Goal: Task Accomplishment & Management: Manage account settings

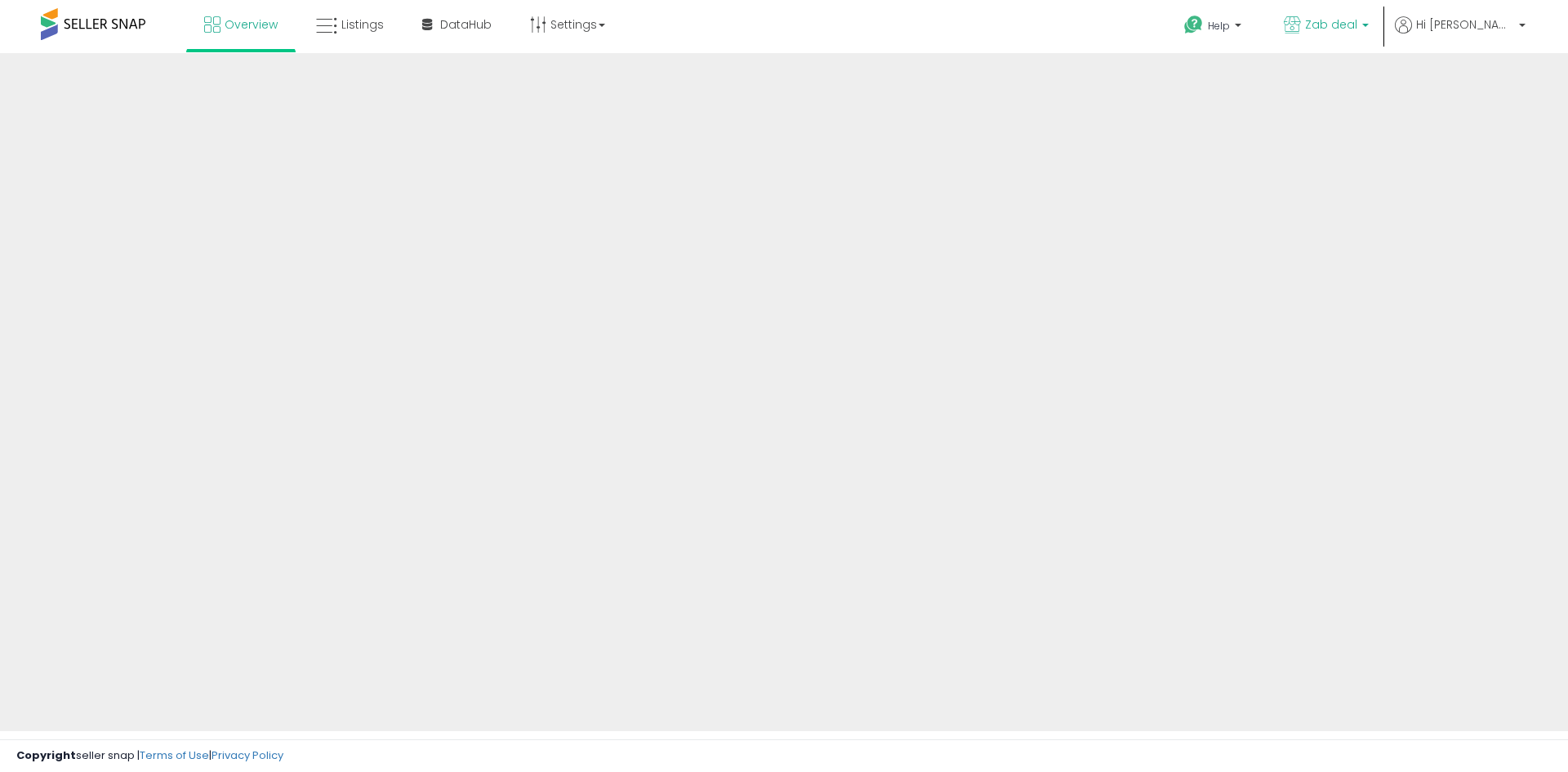
click at [1369, 33] on p "Zab deal" at bounding box center [1326, 26] width 85 height 20
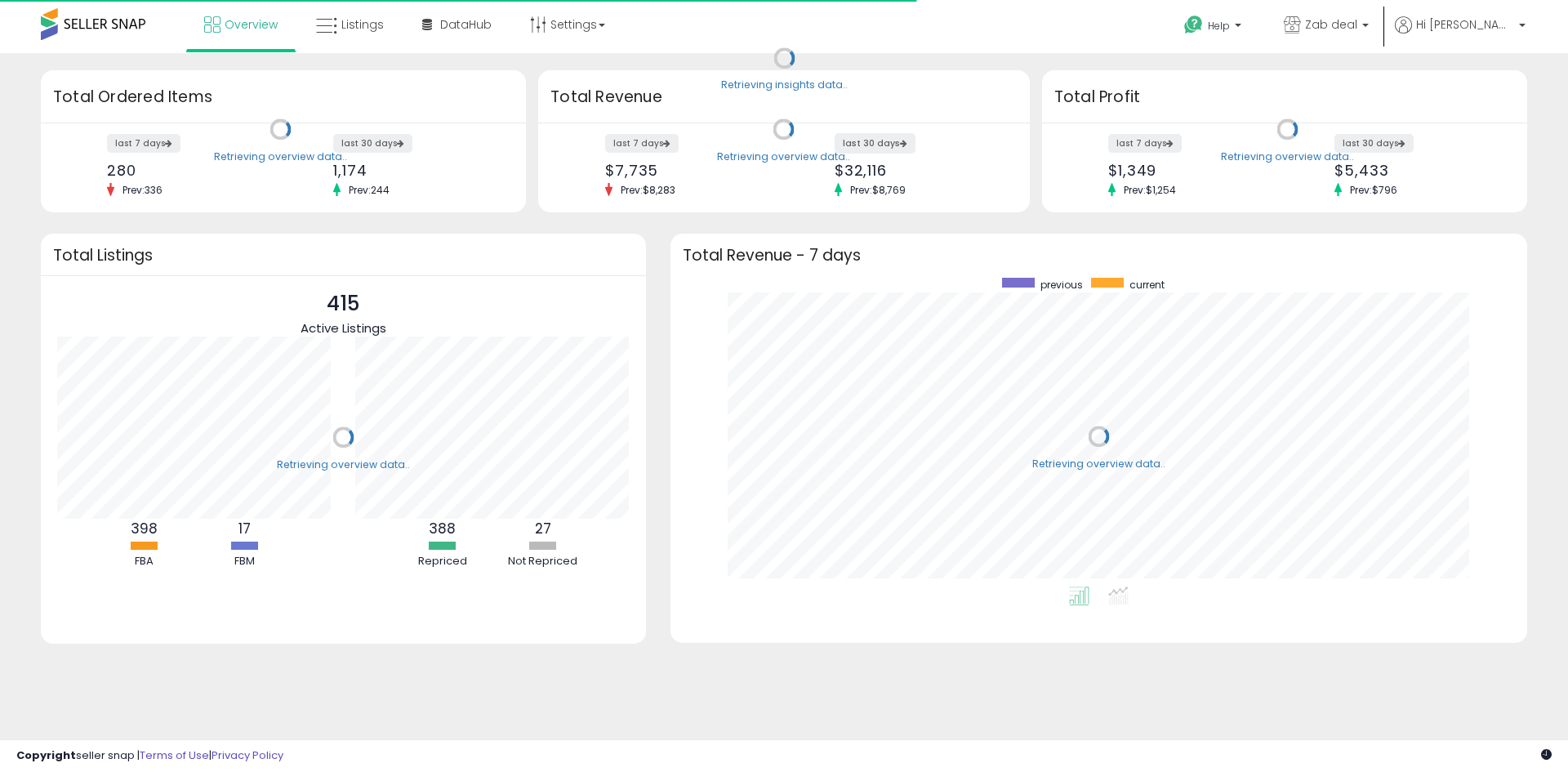
scroll to position [309, 824]
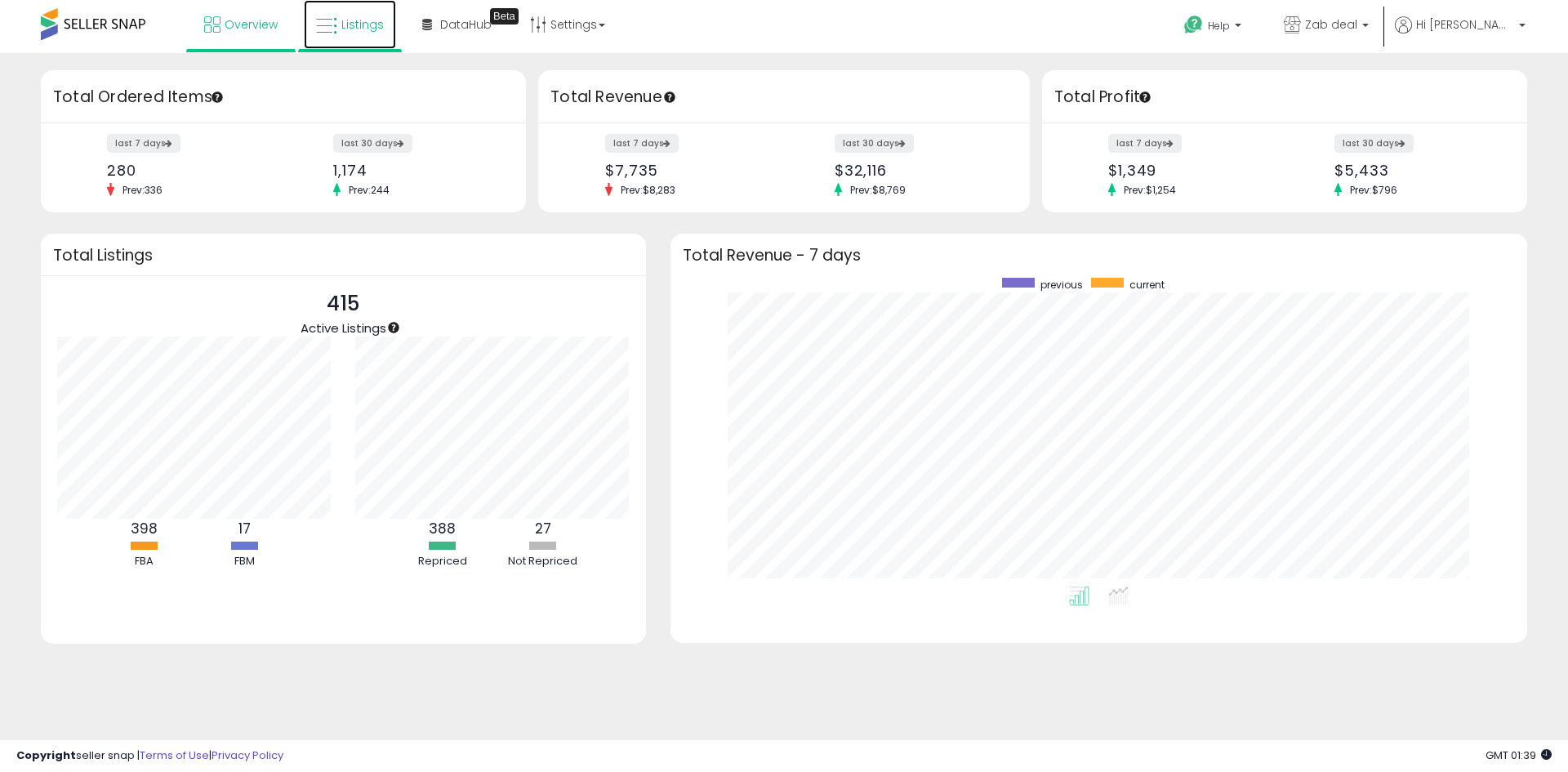
click at [348, 24] on span "Listings" at bounding box center [363, 24] width 43 height 16
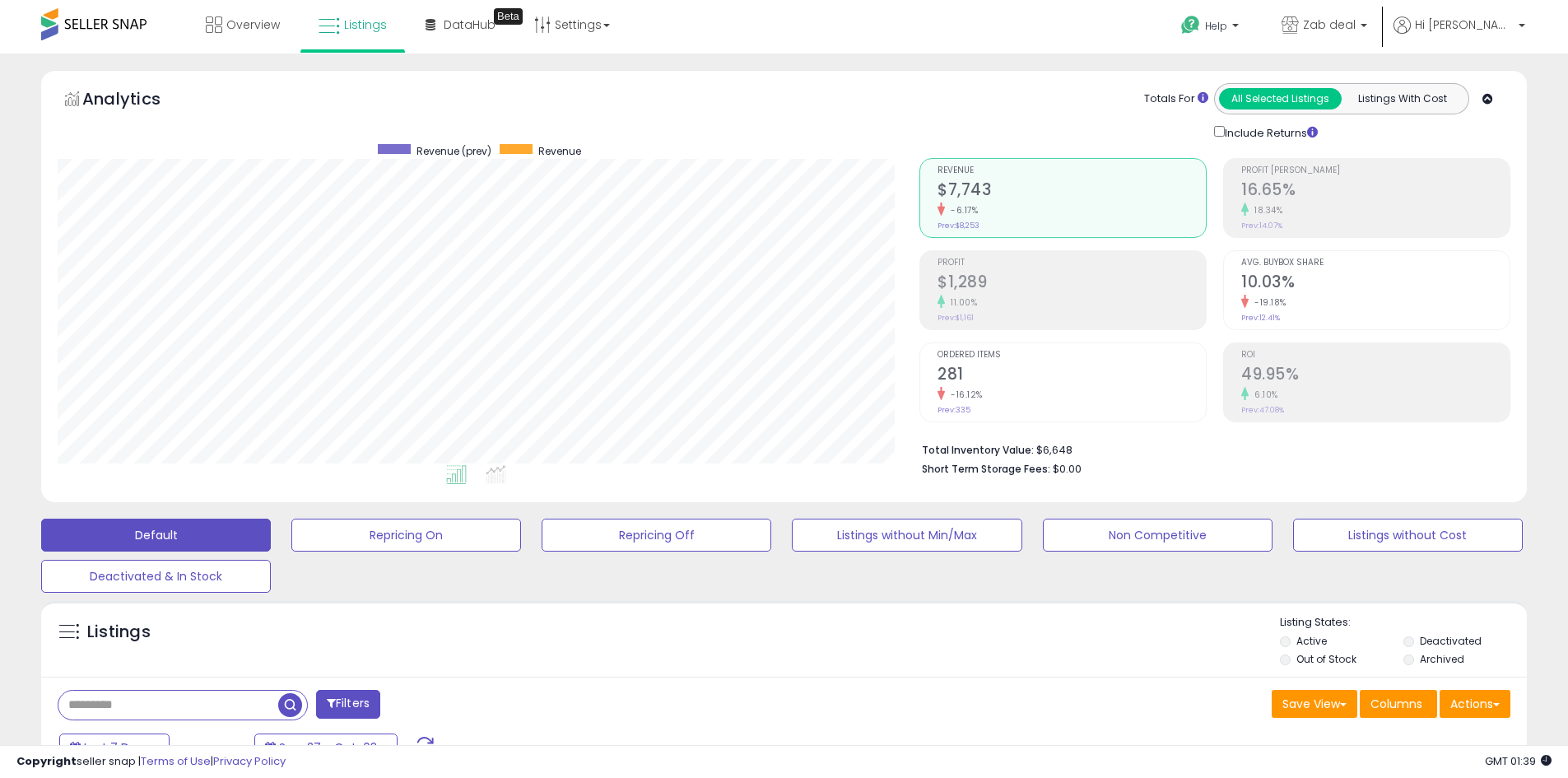
scroll to position [338, 862]
click at [1356, 28] on span "Zab deal" at bounding box center [1329, 24] width 53 height 16
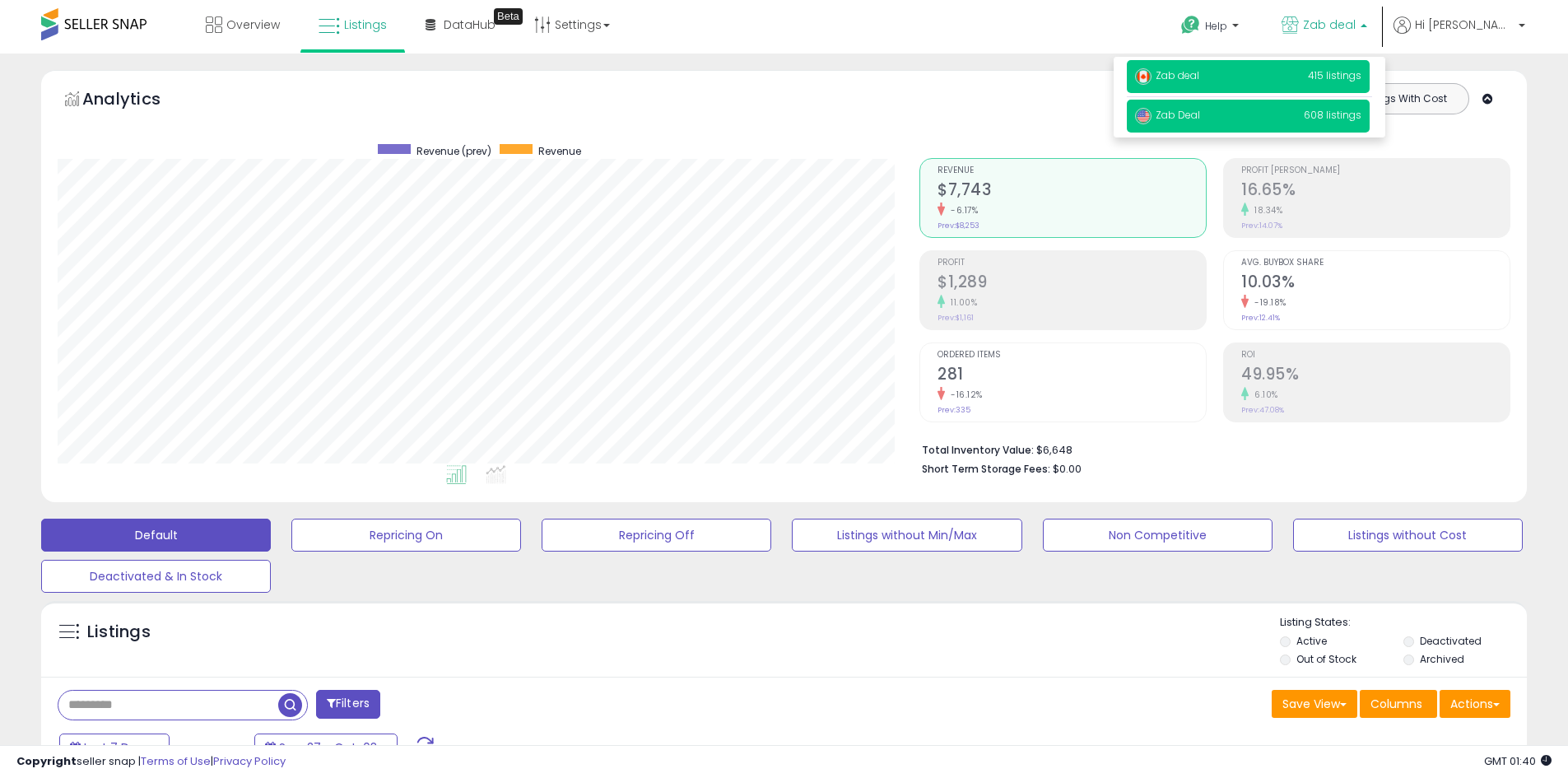
click at [1262, 115] on p "Zab Deal 608 listings" at bounding box center [1248, 116] width 243 height 33
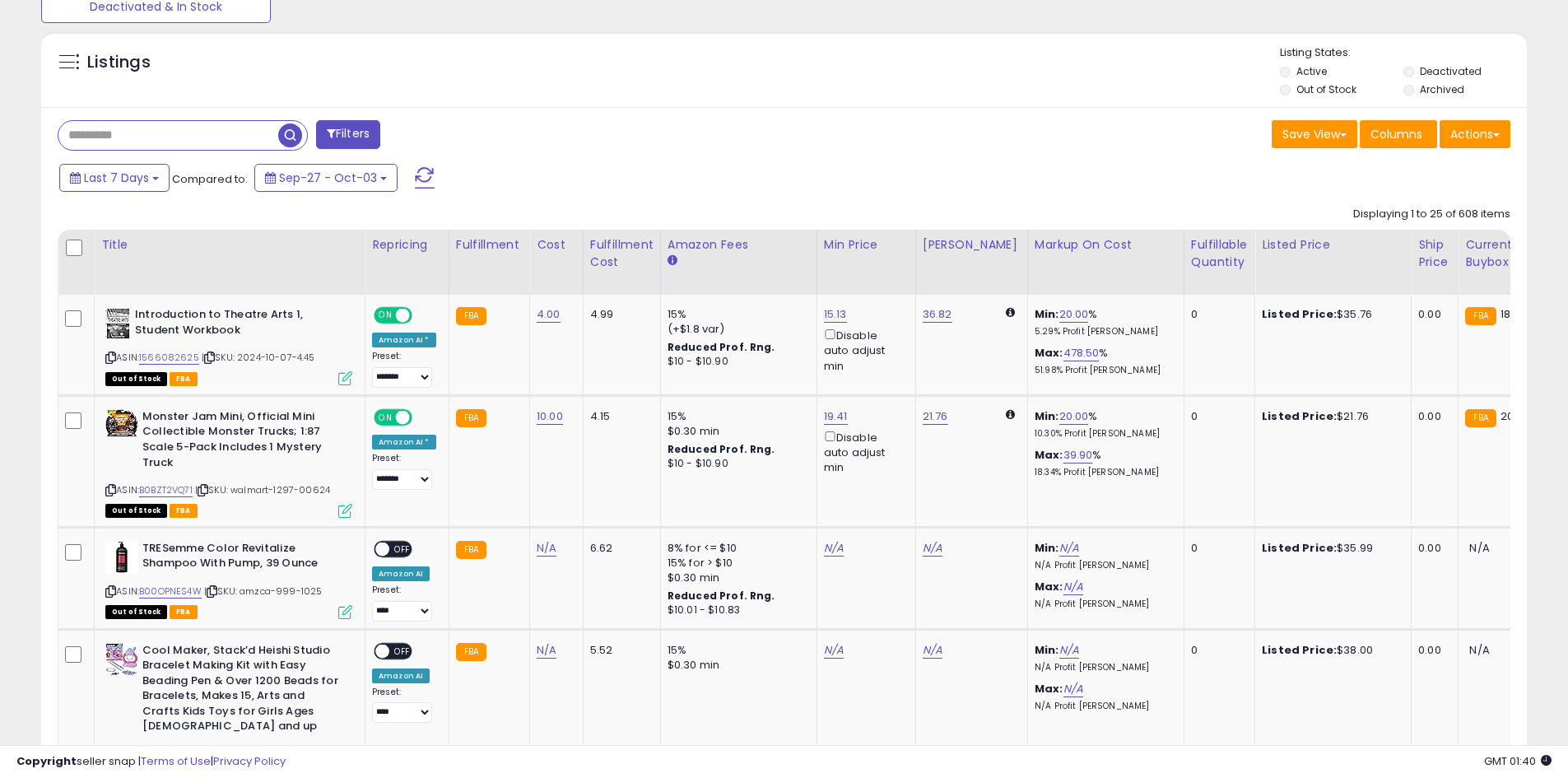
scroll to position [411, 0]
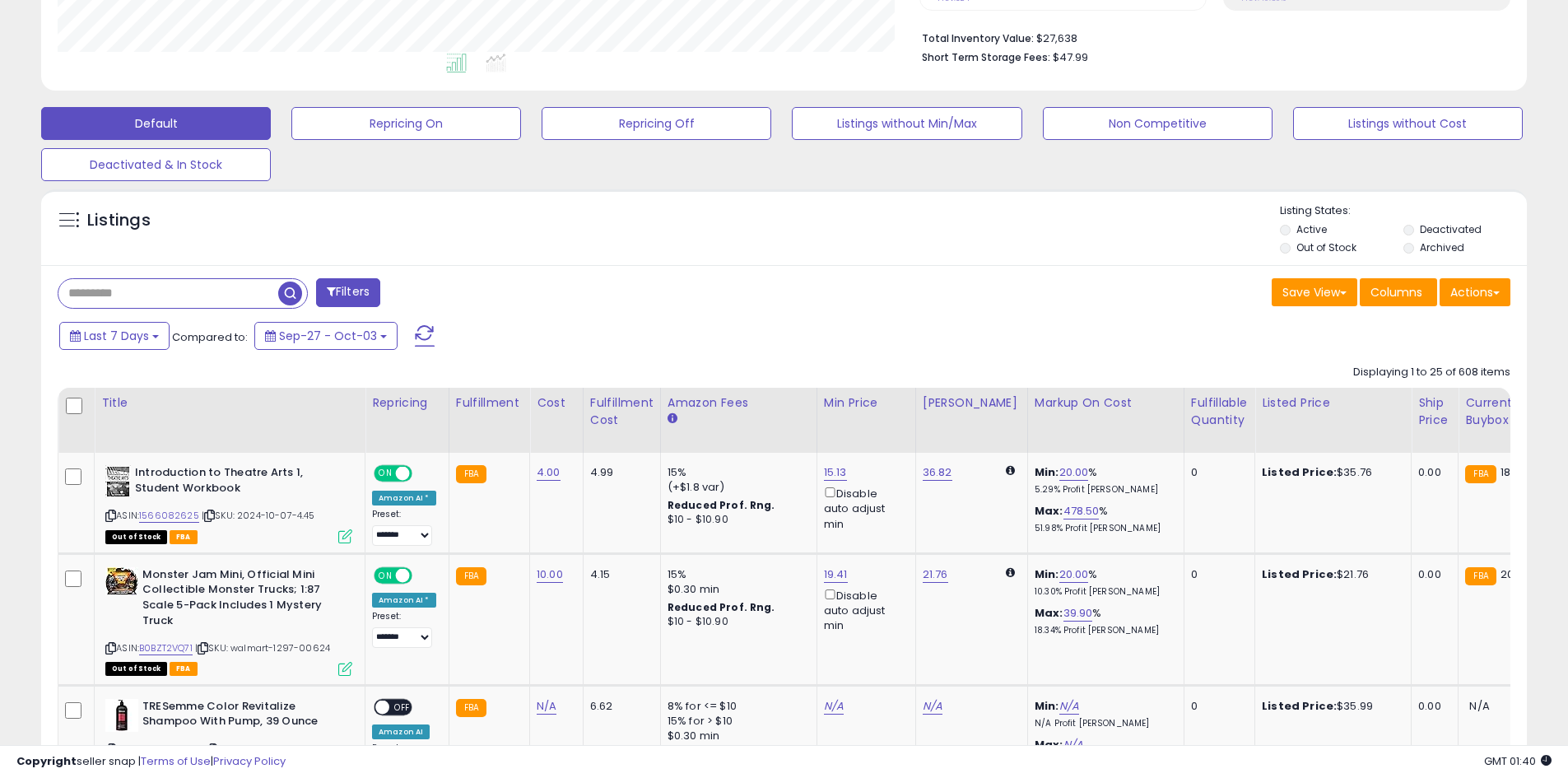
click at [1323, 243] on label "Out of Stock" at bounding box center [1326, 247] width 60 height 14
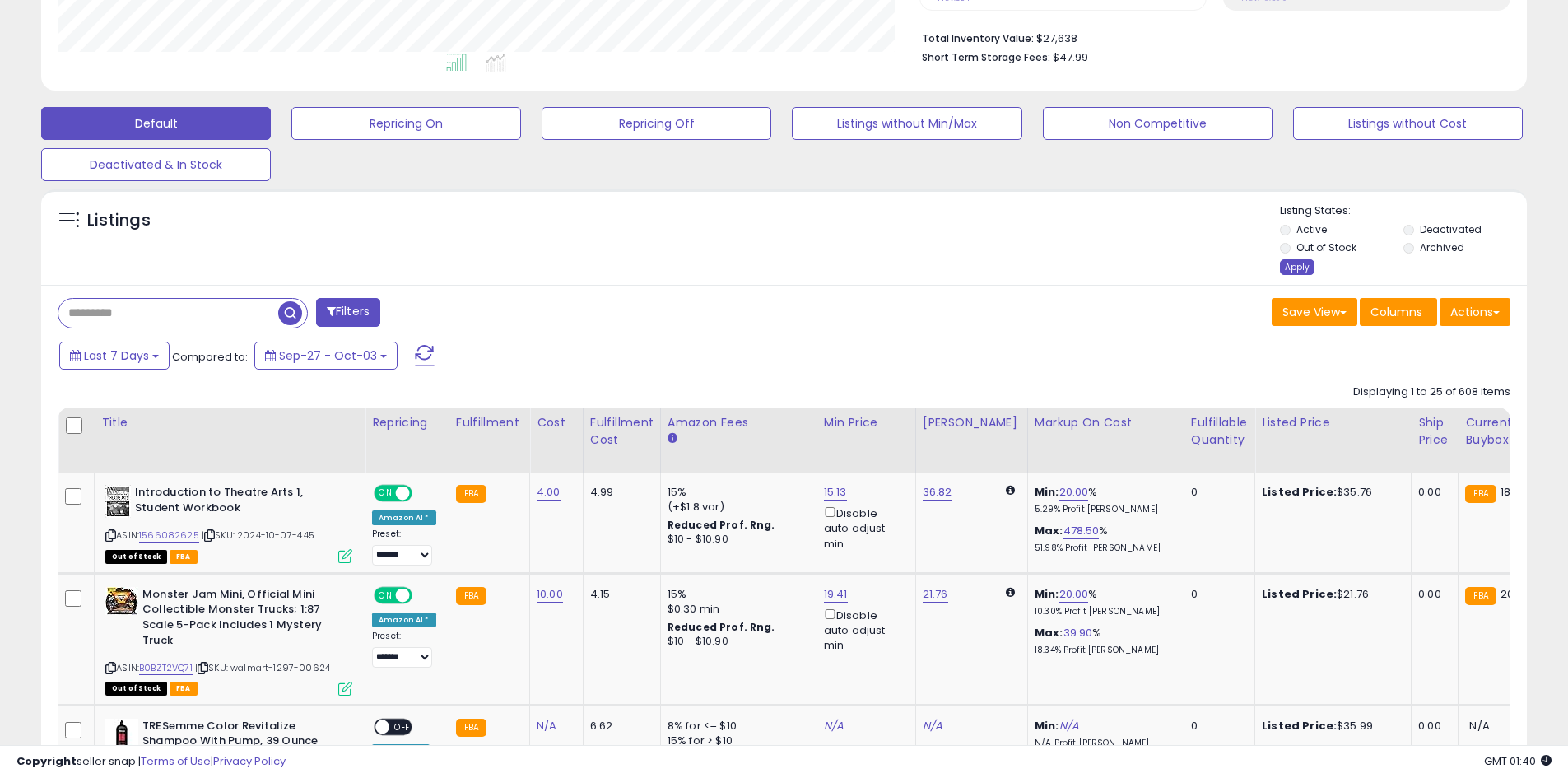
click at [1300, 268] on div "Apply" at bounding box center [1297, 266] width 35 height 15
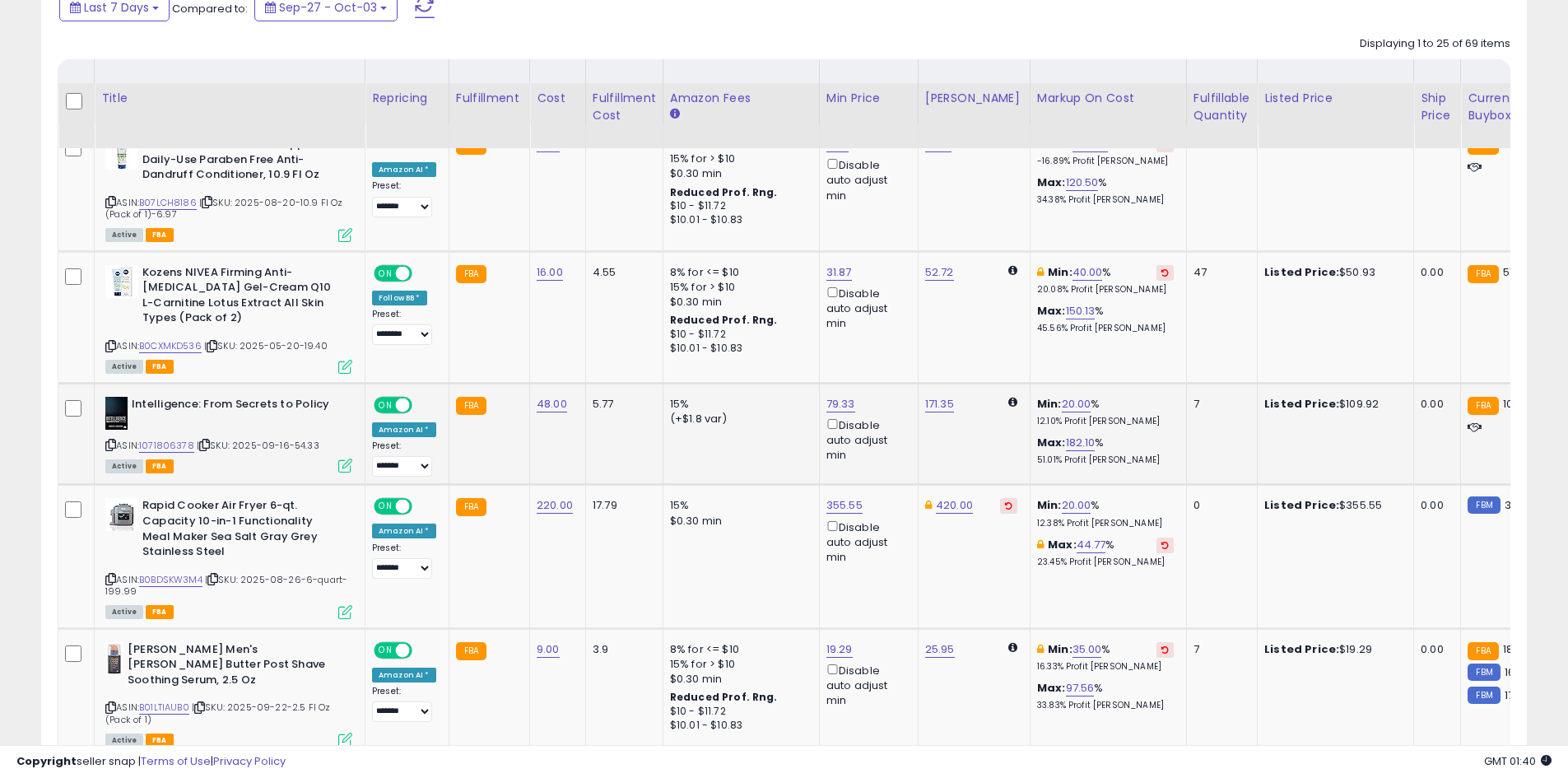
scroll to position [824, 0]
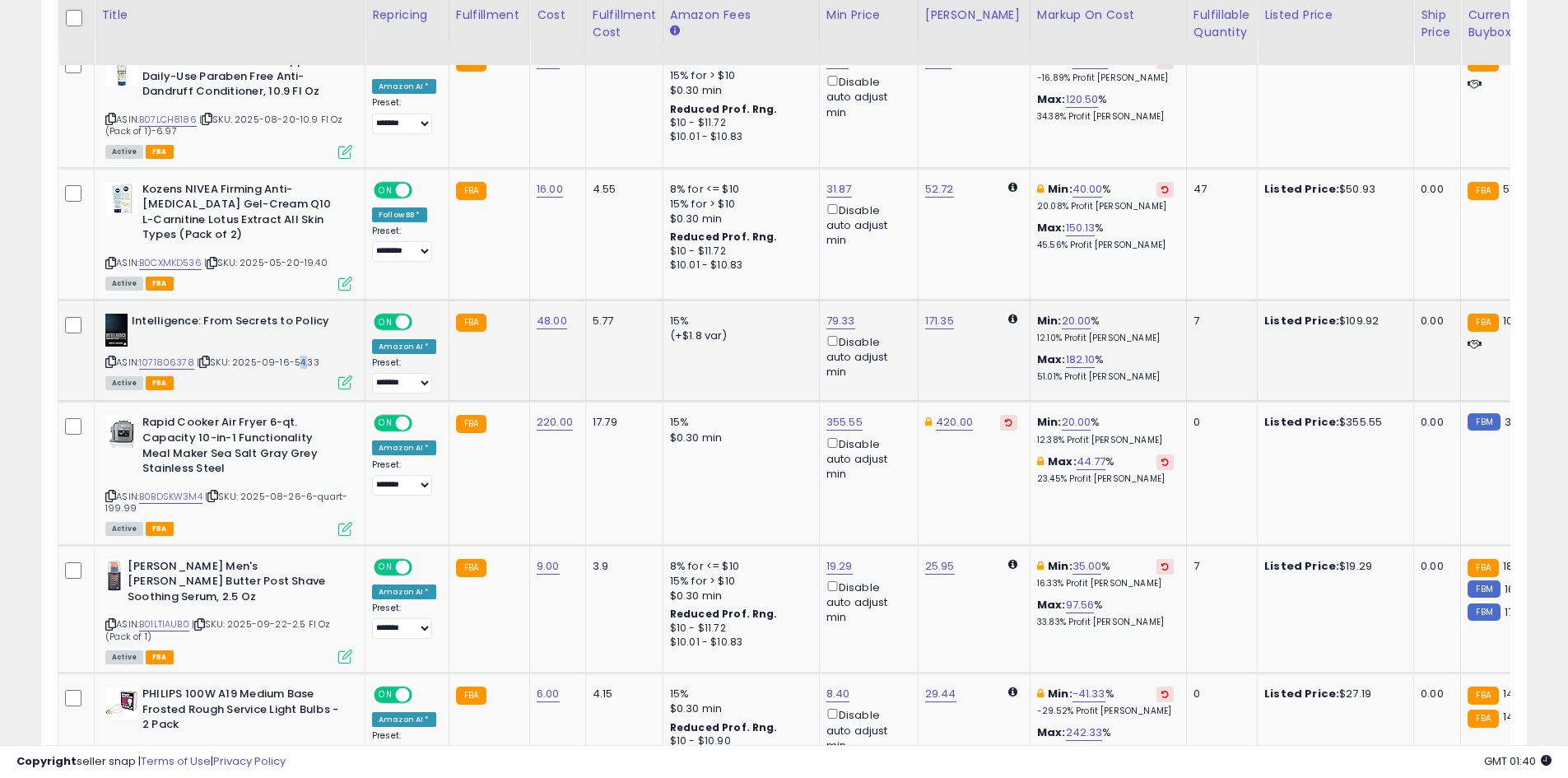
click at [304, 356] on span "| SKU: 2025-09-16-54.33" at bounding box center [258, 362] width 123 height 13
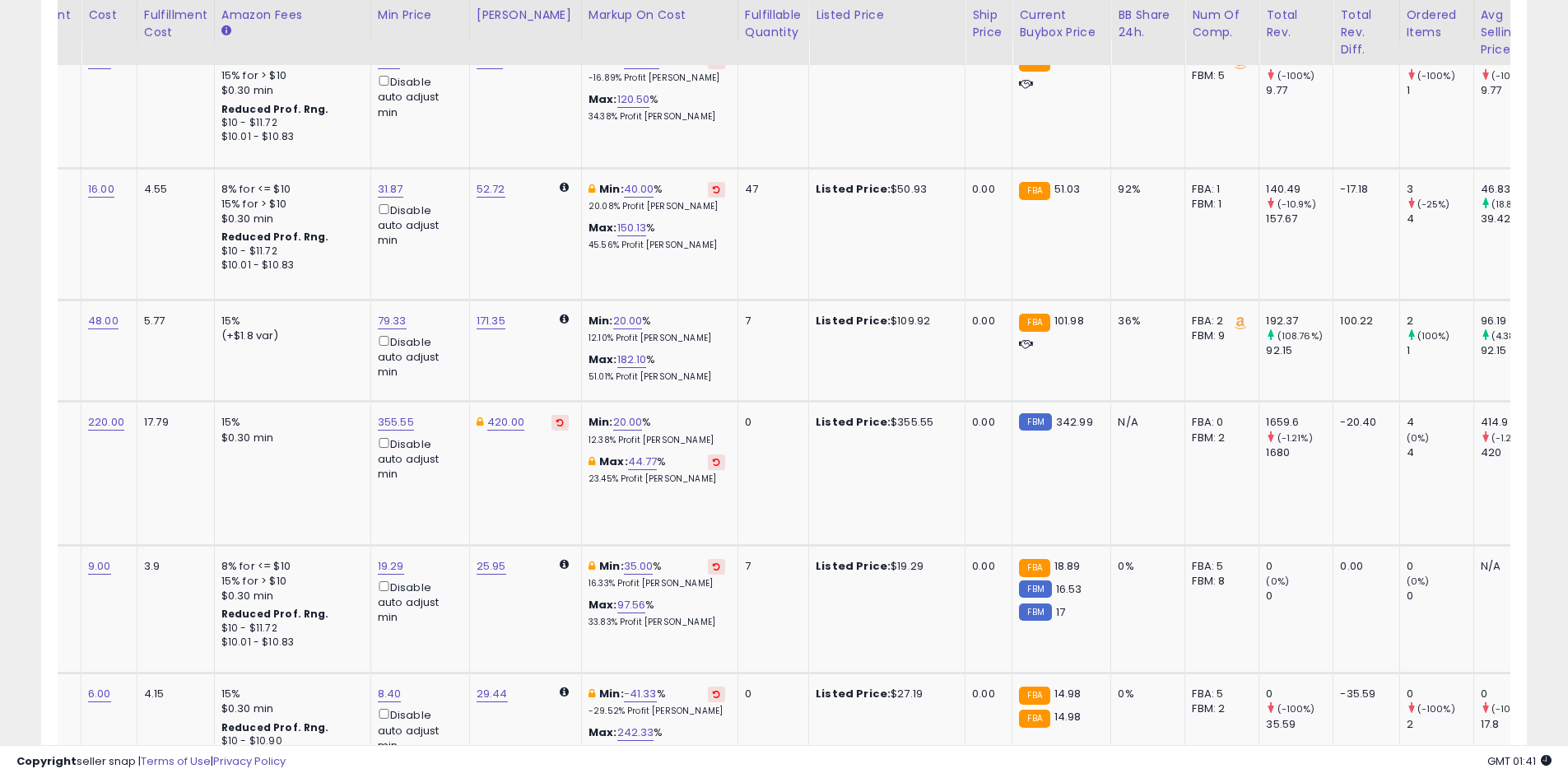
scroll to position [0, 0]
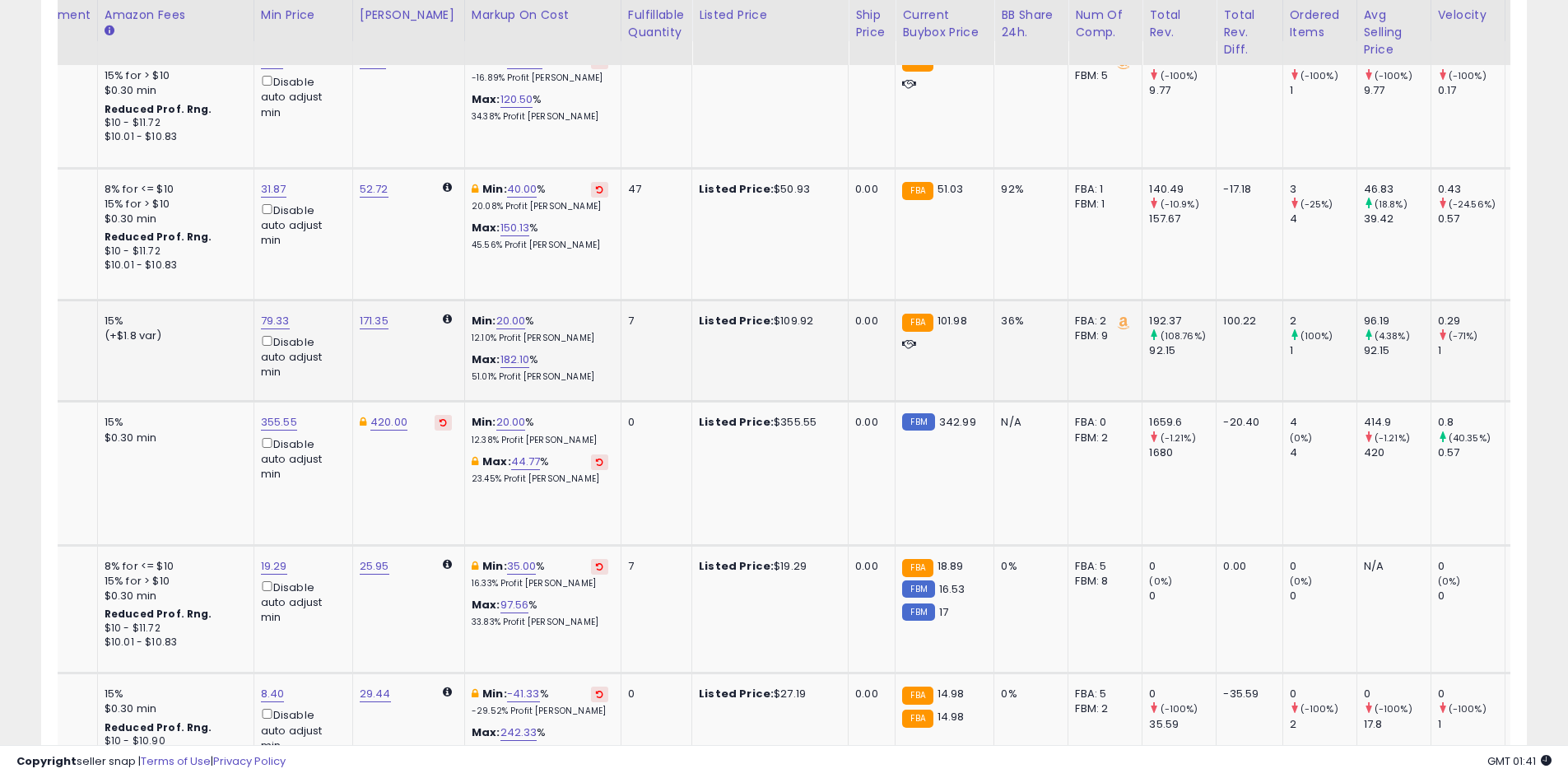
click at [767, 314] on div "Listed Price: $109.92" at bounding box center [767, 321] width 137 height 15
drag, startPoint x: 754, startPoint y: 301, endPoint x: 790, endPoint y: 306, distance: 36.3
click at [790, 314] on div "Listed Price: $109.92" at bounding box center [767, 321] width 137 height 15
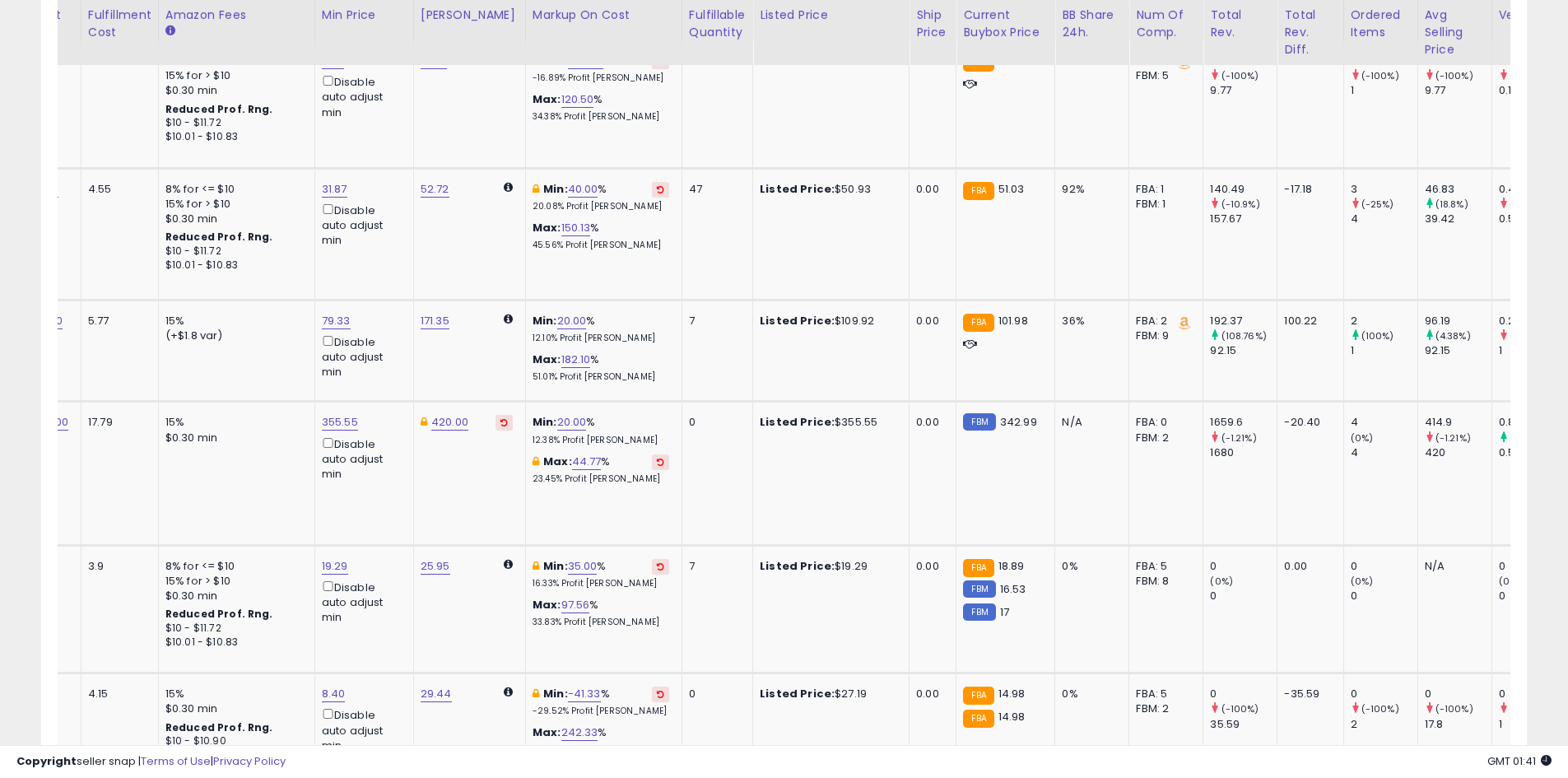
scroll to position [0, 146]
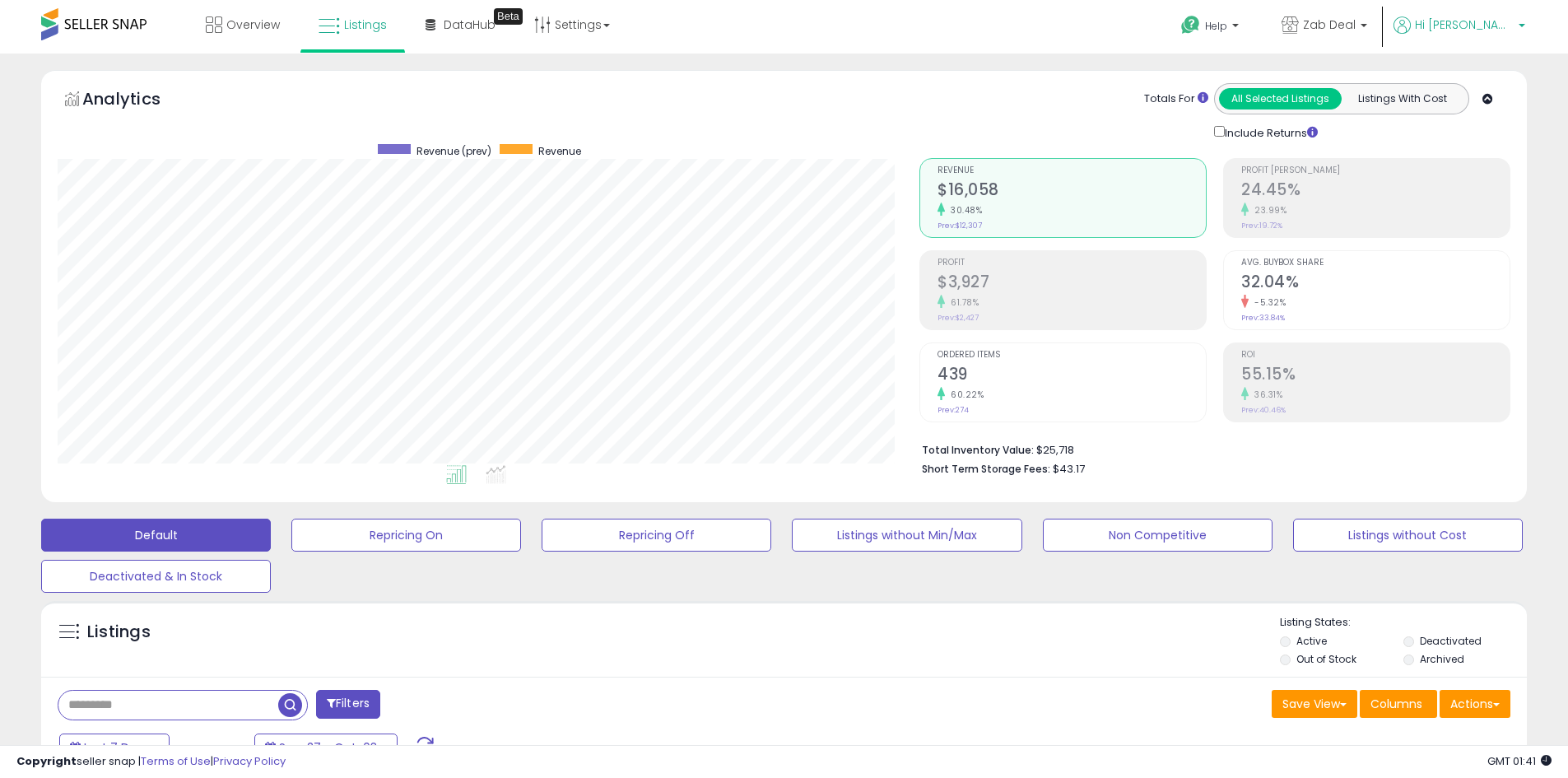
click at [1509, 22] on span "Hi [PERSON_NAME]" at bounding box center [1464, 24] width 99 height 16
click at [1492, 177] on link "Logout" at bounding box center [1488, 174] width 36 height 15
